Goal: Task Accomplishment & Management: Use online tool/utility

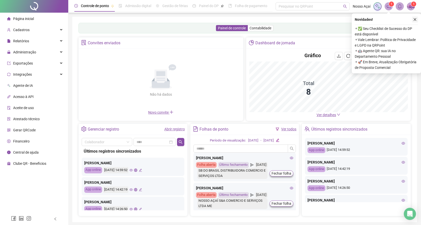
click at [415, 19] on icon "close" at bounding box center [415, 20] width 4 height 4
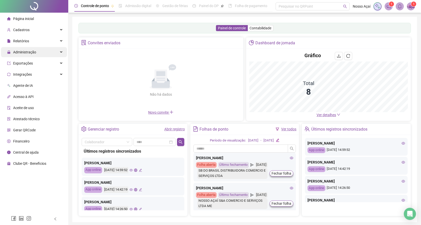
click at [31, 50] on span "Administração" at bounding box center [24, 52] width 23 height 4
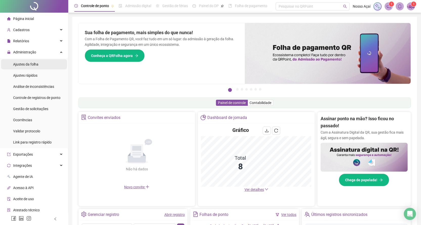
click at [30, 63] on span "Ajustes da folha" at bounding box center [25, 64] width 25 height 4
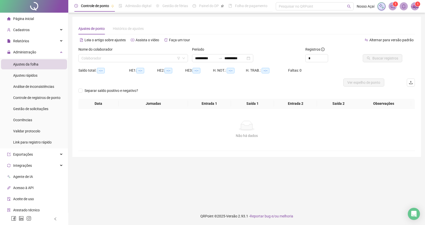
click at [26, 60] on div "Ajustes da folha" at bounding box center [25, 64] width 25 height 10
click at [253, 58] on div "**********" at bounding box center [222, 58] width 61 height 8
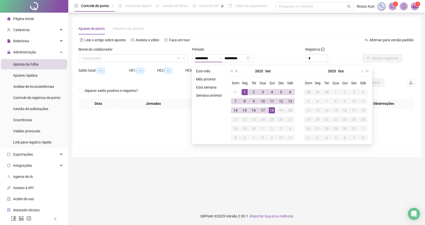
click at [236, 71] on span "prev-year" at bounding box center [237, 71] width 3 height 3
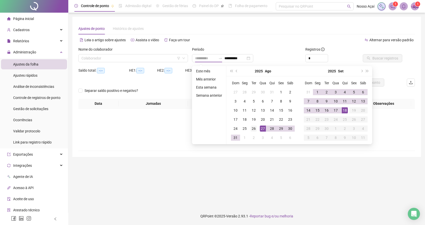
type input "**********"
click at [252, 127] on div "26" at bounding box center [254, 128] width 6 height 6
type input "**********"
click at [335, 109] on div "17" at bounding box center [335, 110] width 6 height 6
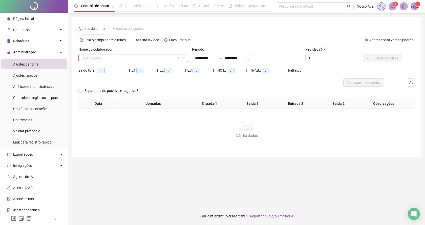
click at [147, 59] on input "search" at bounding box center [130, 58] width 99 height 8
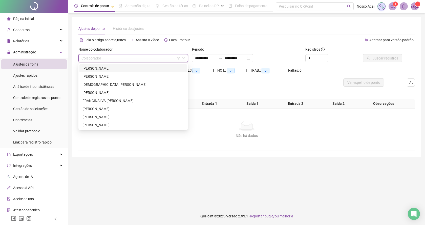
click at [111, 69] on div "[PERSON_NAME]" at bounding box center [132, 68] width 101 height 6
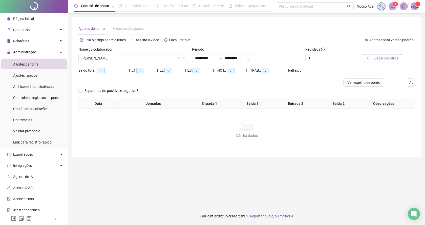
click at [370, 58] on icon "search" at bounding box center [368, 58] width 3 height 3
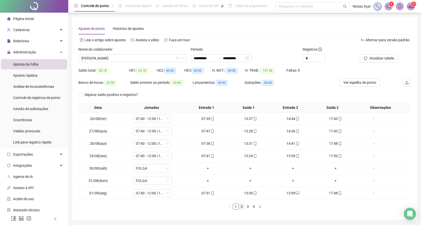
click at [242, 206] on link "2" at bounding box center [242, 206] width 6 height 6
click at [247, 205] on link "3" at bounding box center [248, 206] width 6 height 6
click at [254, 205] on link "4" at bounding box center [254, 206] width 6 height 6
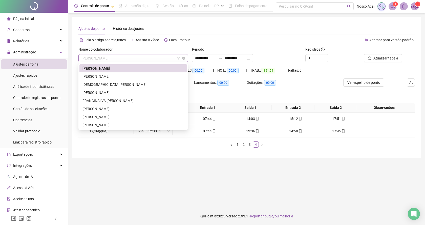
click at [158, 57] on span "[PERSON_NAME]" at bounding box center [132, 58] width 103 height 8
click at [114, 74] on div "[PERSON_NAME]" at bounding box center [132, 77] width 101 height 6
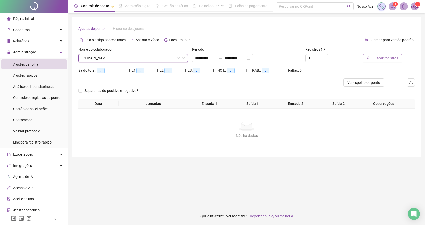
click at [375, 57] on span "Buscar registros" at bounding box center [385, 58] width 26 height 6
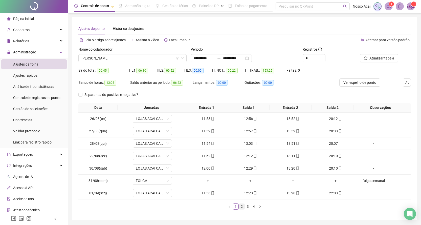
click at [242, 207] on link "2" at bounding box center [242, 206] width 6 height 6
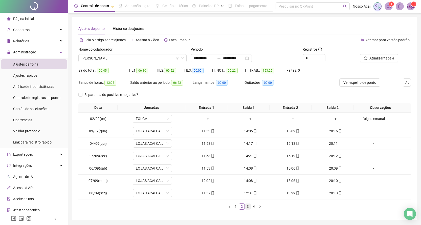
click at [248, 208] on link "3" at bounding box center [248, 206] width 6 height 6
click at [254, 205] on link "4" at bounding box center [254, 206] width 6 height 6
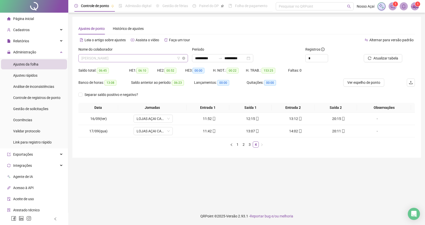
click at [130, 56] on span "[PERSON_NAME]" at bounding box center [132, 58] width 103 height 8
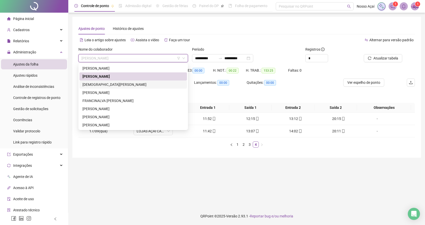
click at [115, 84] on div "[DEMOGRAPHIC_DATA][PERSON_NAME]" at bounding box center [132, 85] width 101 height 6
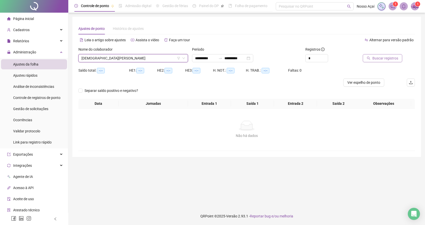
click at [383, 57] on span "Buscar registros" at bounding box center [385, 58] width 26 height 6
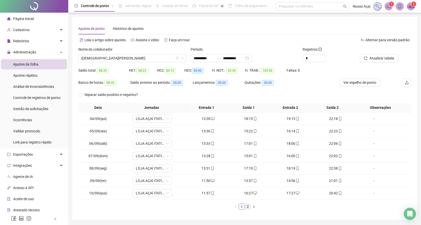
click at [247, 206] on link "2" at bounding box center [248, 206] width 6 height 6
click at [131, 59] on span "[DEMOGRAPHIC_DATA][PERSON_NAME]" at bounding box center [132, 58] width 102 height 8
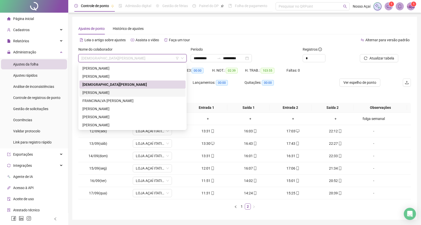
click at [113, 91] on div "[PERSON_NAME]" at bounding box center [132, 93] width 100 height 6
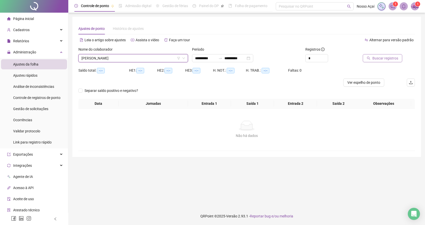
click at [382, 57] on span "Buscar registros" at bounding box center [385, 58] width 26 height 6
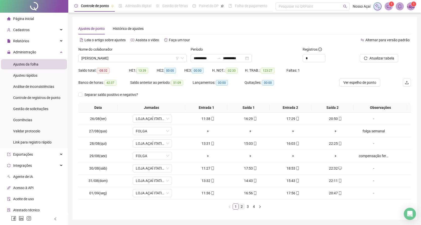
click at [241, 206] on link "2" at bounding box center [242, 206] width 6 height 6
click at [248, 206] on link "3" at bounding box center [248, 206] width 6 height 6
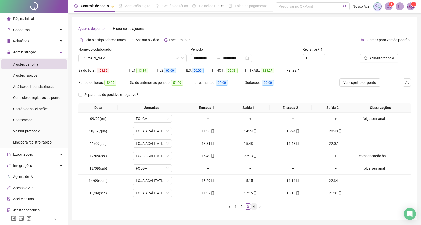
click at [253, 206] on link "4" at bounding box center [254, 206] width 6 height 6
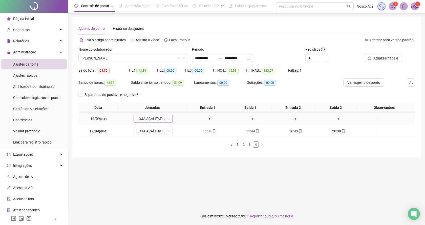
click at [147, 120] on span "LOJA AÇAÍ ITATIBA" at bounding box center [153, 119] width 33 height 8
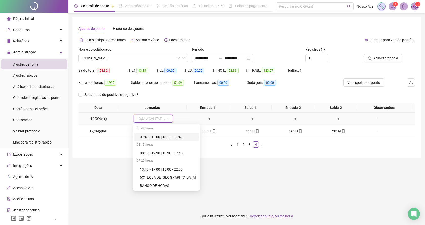
type input "*"
click at [144, 162] on div "Folga" at bounding box center [160, 161] width 40 height 6
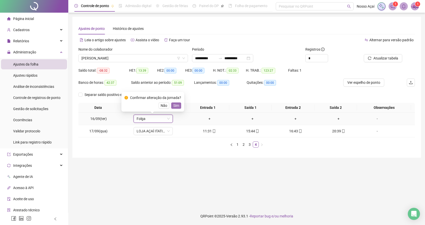
click at [175, 104] on span "Sim" at bounding box center [176, 106] width 6 height 6
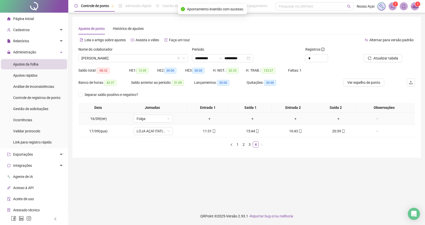
click at [374, 120] on div "-" at bounding box center [377, 119] width 30 height 6
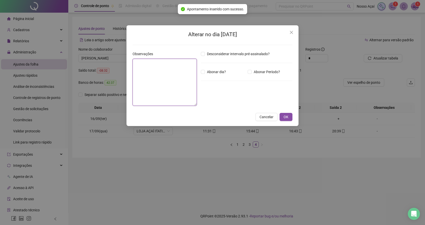
click at [152, 71] on textarea at bounding box center [164, 82] width 64 height 47
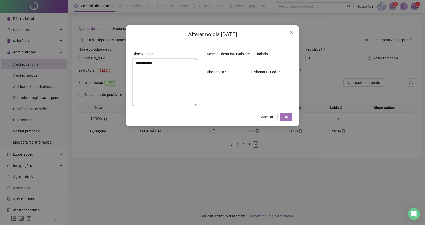
type textarea "**********"
click at [287, 115] on span "OK" at bounding box center [285, 117] width 5 height 6
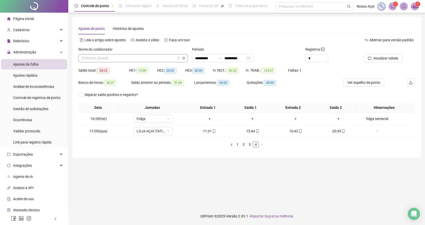
click at [162, 58] on span "[PERSON_NAME]" at bounding box center [132, 58] width 103 height 8
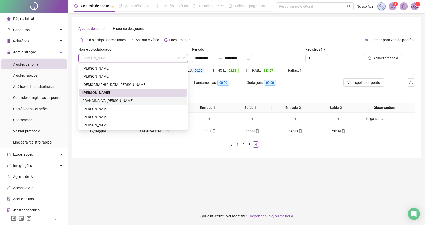
click at [112, 99] on div "FRANCINALVA [PERSON_NAME]" at bounding box center [132, 101] width 101 height 6
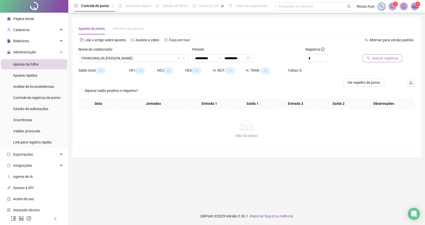
click at [370, 59] on icon "search" at bounding box center [369, 58] width 4 height 4
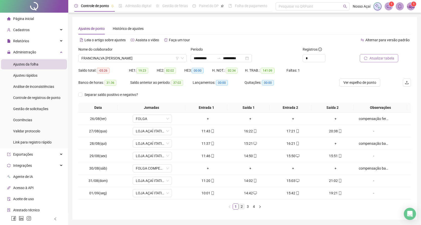
click at [243, 207] on link "2" at bounding box center [242, 206] width 6 height 6
click at [247, 206] on link "3" at bounding box center [248, 206] width 6 height 6
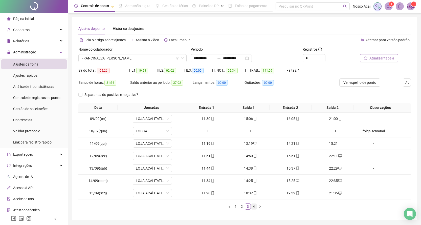
click at [254, 208] on link "4" at bounding box center [254, 206] width 6 height 6
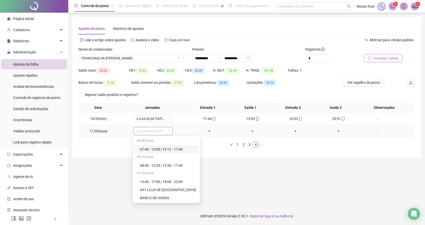
click at [158, 132] on span "LOJA AÇAÍ ITATIBA" at bounding box center [153, 131] width 33 height 8
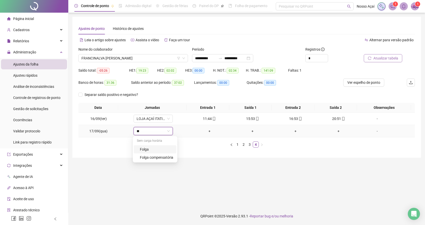
type input "***"
click at [148, 148] on div "Folga" at bounding box center [156, 149] width 33 height 6
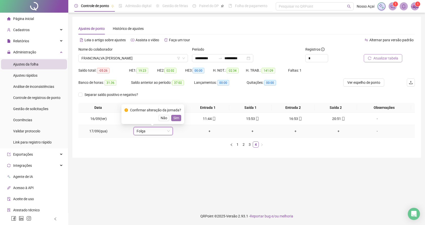
click at [174, 118] on span "Sim" at bounding box center [176, 118] width 6 height 6
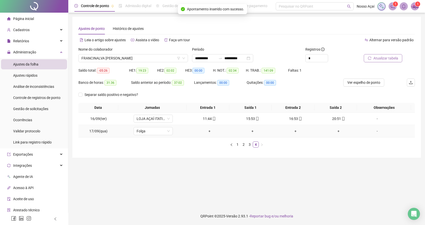
click at [371, 131] on div "-" at bounding box center [377, 131] width 30 height 6
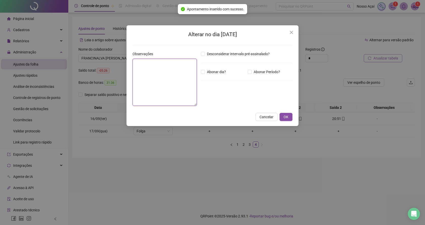
click at [154, 87] on textarea at bounding box center [164, 82] width 64 height 47
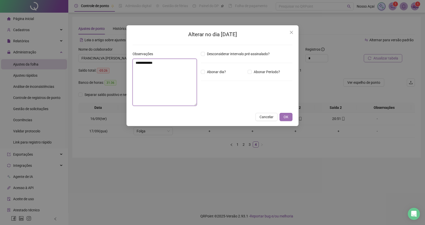
type textarea "**********"
click at [284, 117] on span "OK" at bounding box center [285, 117] width 5 height 6
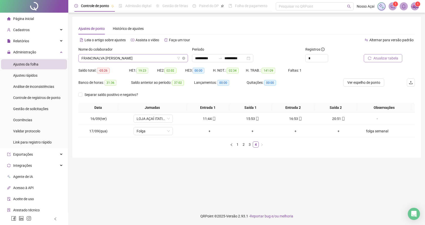
click at [143, 57] on span "FRANCINALVA [PERSON_NAME]" at bounding box center [132, 58] width 103 height 8
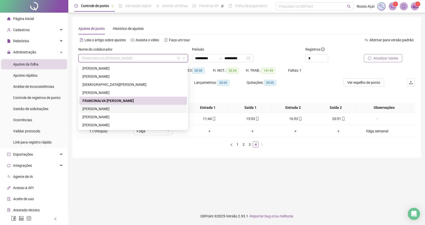
click at [104, 109] on div "[PERSON_NAME]" at bounding box center [132, 109] width 101 height 6
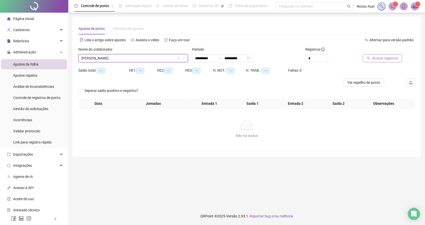
click at [376, 55] on span "Buscar registros" at bounding box center [385, 58] width 26 height 6
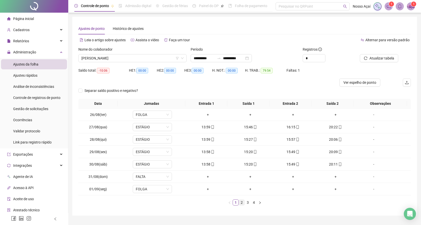
click at [242, 202] on link "2" at bounding box center [242, 202] width 6 height 6
click at [248, 202] on link "3" at bounding box center [248, 202] width 6 height 6
click at [255, 201] on link "4" at bounding box center [254, 202] width 6 height 6
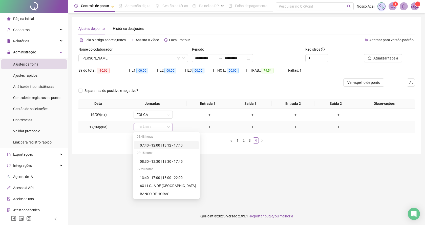
click at [151, 127] on span "ESTÁGIO" at bounding box center [153, 127] width 33 height 8
type input "**"
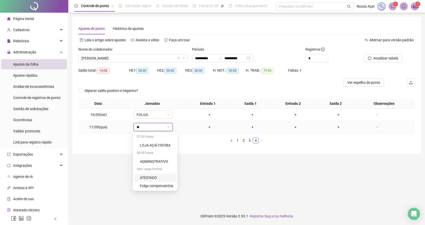
click at [151, 177] on div "ATESTADO" at bounding box center [156, 178] width 33 height 6
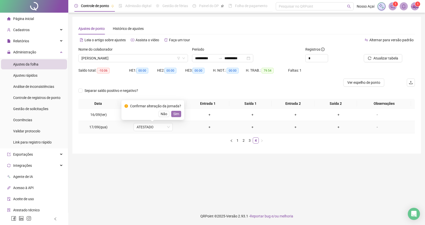
click at [173, 113] on span "Sim" at bounding box center [176, 114] width 6 height 6
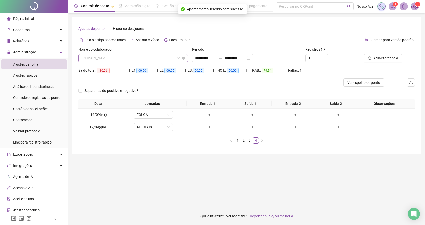
click at [164, 57] on span "[PERSON_NAME]" at bounding box center [132, 58] width 103 height 8
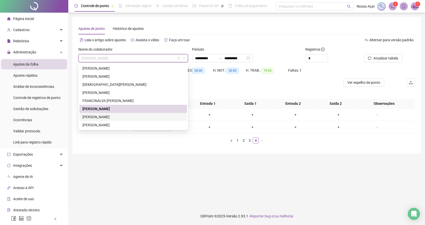
click at [102, 117] on div "[PERSON_NAME]" at bounding box center [132, 117] width 101 height 6
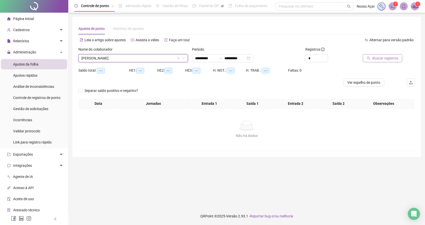
click at [378, 59] on span "Buscar registros" at bounding box center [385, 58] width 26 height 6
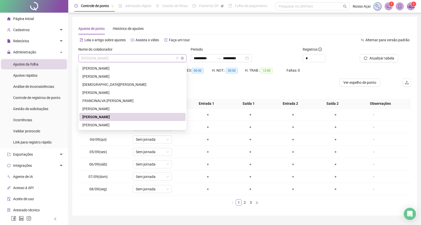
click at [147, 58] on span "[PERSON_NAME]" at bounding box center [132, 58] width 102 height 8
click at [103, 124] on div "[PERSON_NAME]" at bounding box center [132, 125] width 100 height 6
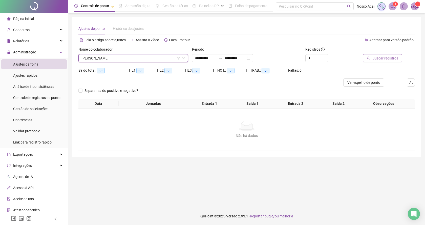
click at [386, 59] on span "Buscar registros" at bounding box center [385, 58] width 26 height 6
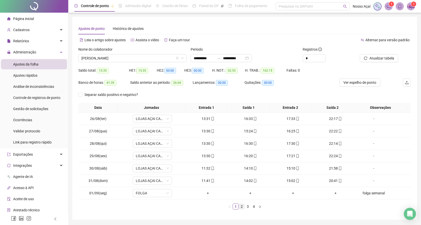
click at [242, 206] on link "2" at bounding box center [242, 206] width 6 height 6
click at [237, 206] on link "1" at bounding box center [236, 206] width 6 height 6
click at [242, 206] on link "2" at bounding box center [242, 206] width 6 height 6
click at [248, 206] on link "3" at bounding box center [248, 206] width 6 height 6
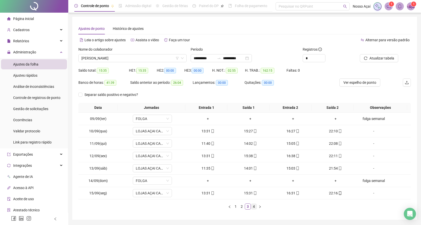
click at [254, 206] on link "4" at bounding box center [254, 206] width 6 height 6
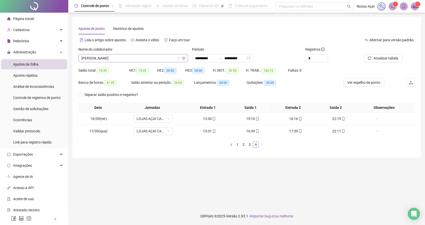
click at [141, 59] on span "[PERSON_NAME]" at bounding box center [132, 58] width 103 height 8
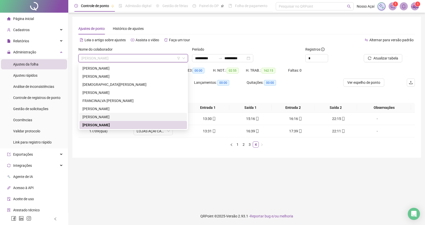
drag, startPoint x: 113, startPoint y: 117, endPoint x: 132, endPoint y: 107, distance: 21.0
click at [113, 116] on div "[PERSON_NAME]" at bounding box center [132, 117] width 101 height 6
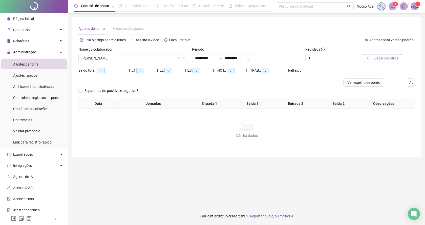
click at [380, 58] on span "Buscar registros" at bounding box center [385, 58] width 26 height 6
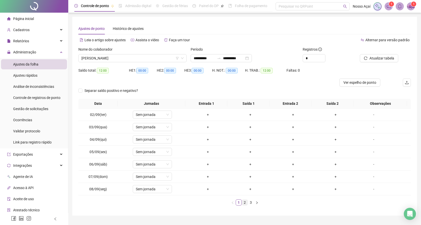
click at [244, 202] on link "2" at bounding box center [245, 202] width 6 height 6
click at [248, 202] on link "3" at bounding box center [251, 202] width 6 height 6
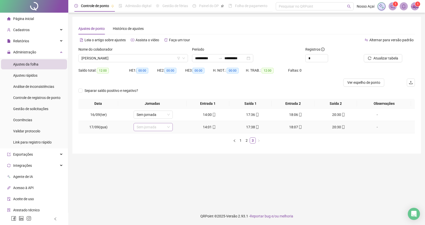
click at [154, 129] on span "Sem jornada" at bounding box center [153, 127] width 33 height 8
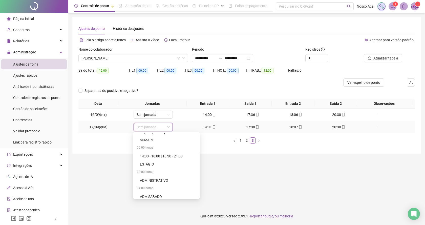
scroll to position [87, 0]
click at [147, 162] on div "ESTÁGIO" at bounding box center [168, 163] width 56 height 6
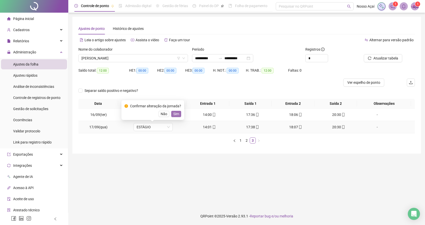
click at [175, 112] on span "Sim" at bounding box center [176, 114] width 6 height 6
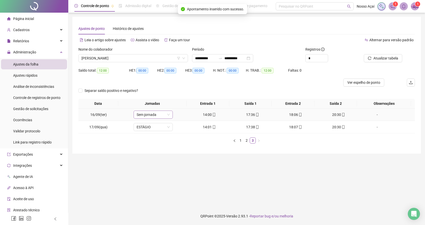
click at [147, 113] on span "Sem jornada" at bounding box center [153, 115] width 33 height 8
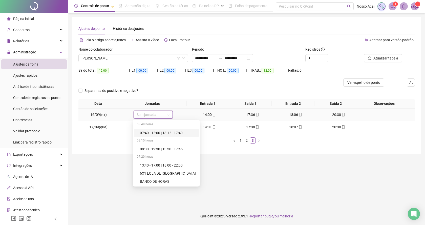
type input "*"
click at [149, 163] on div "ESTÁGIO" at bounding box center [168, 165] width 56 height 6
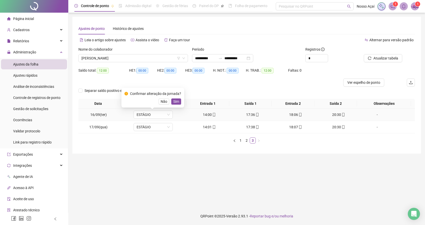
click at [177, 102] on span "Sim" at bounding box center [176, 102] width 6 height 6
